Goal: Task Accomplishment & Management: Manage account settings

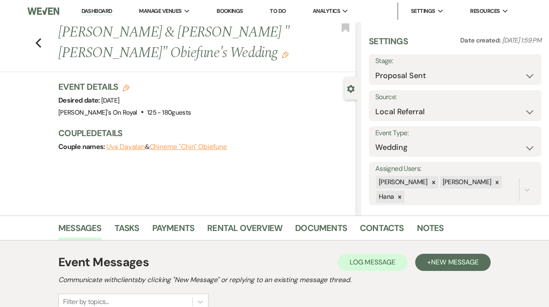
select select "6"
select select "20"
click at [104, 10] on link "Dashboard" at bounding box center [97, 11] width 31 height 8
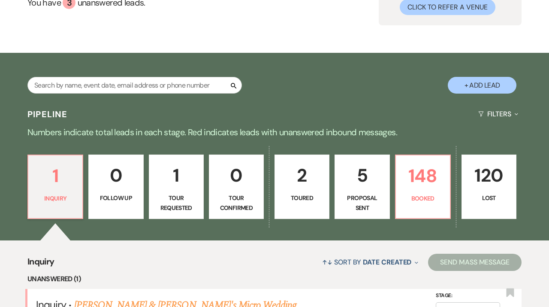
scroll to position [126, 0]
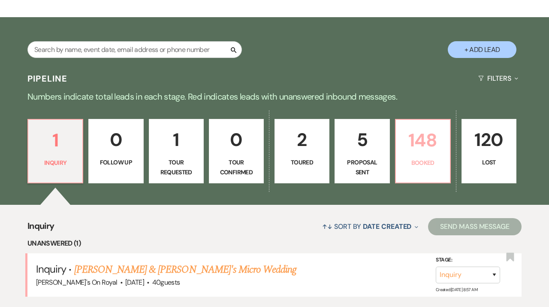
click at [433, 179] on link "148 Booked" at bounding box center [423, 151] width 56 height 64
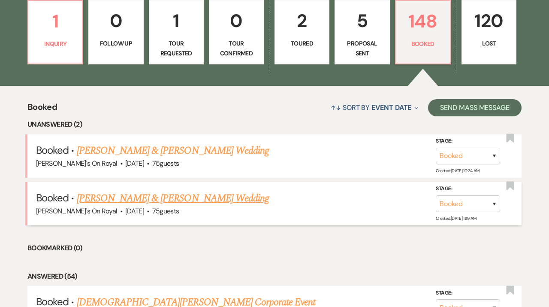
scroll to position [247, 0]
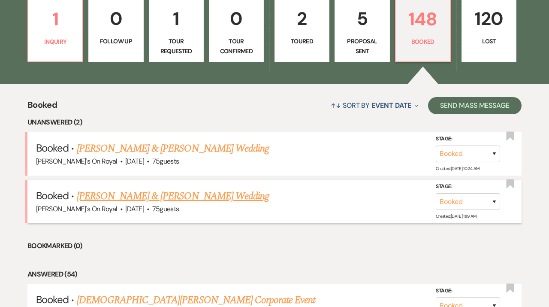
click at [229, 192] on link "[PERSON_NAME] & [PERSON_NAME] Wedding" at bounding box center [173, 195] width 192 height 15
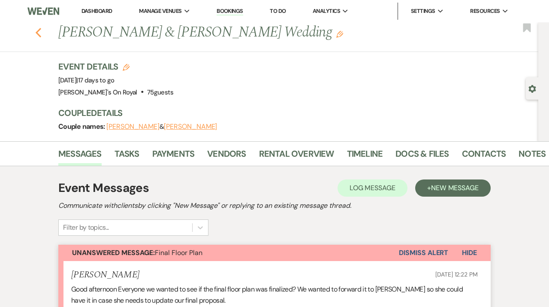
click at [39, 27] on button "Previous" at bounding box center [38, 32] width 6 height 12
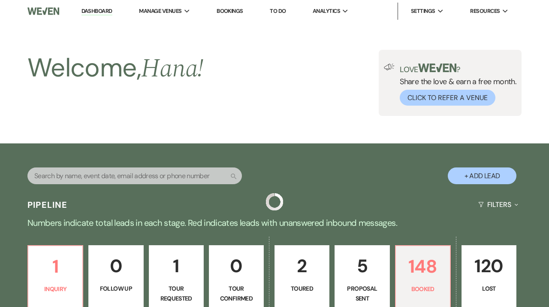
scroll to position [247, 0]
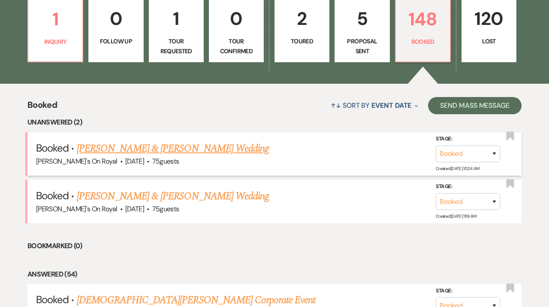
click at [167, 146] on link "[PERSON_NAME] & [PERSON_NAME] Wedding" at bounding box center [173, 148] width 192 height 15
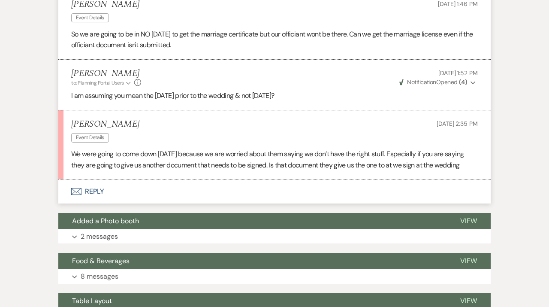
scroll to position [852, 0]
